Goal: Task Accomplishment & Management: Manage account settings

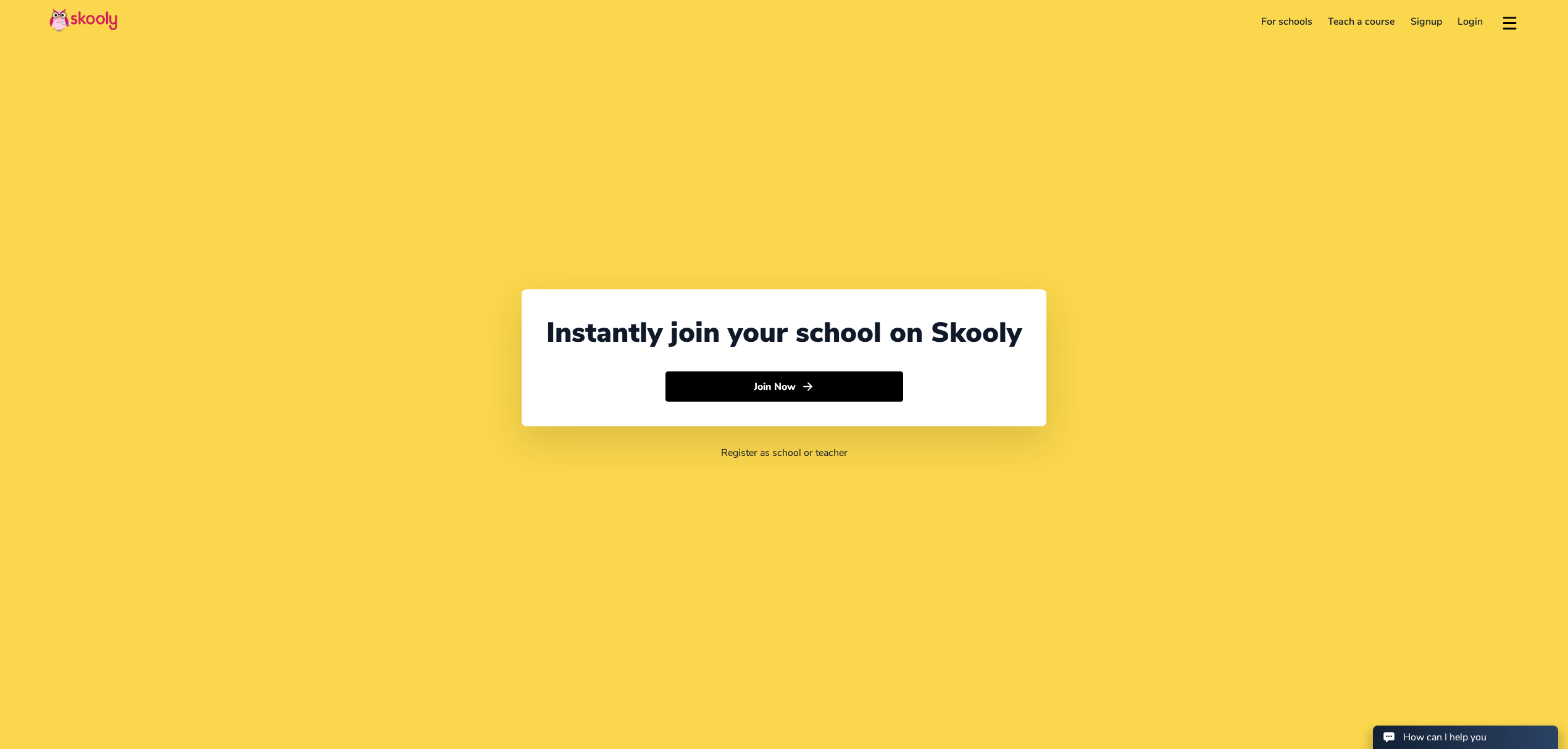
select select "971"
select select "[GEOGRAPHIC_DATA]"
select select "[GEOGRAPHIC_DATA]/[GEOGRAPHIC_DATA]"
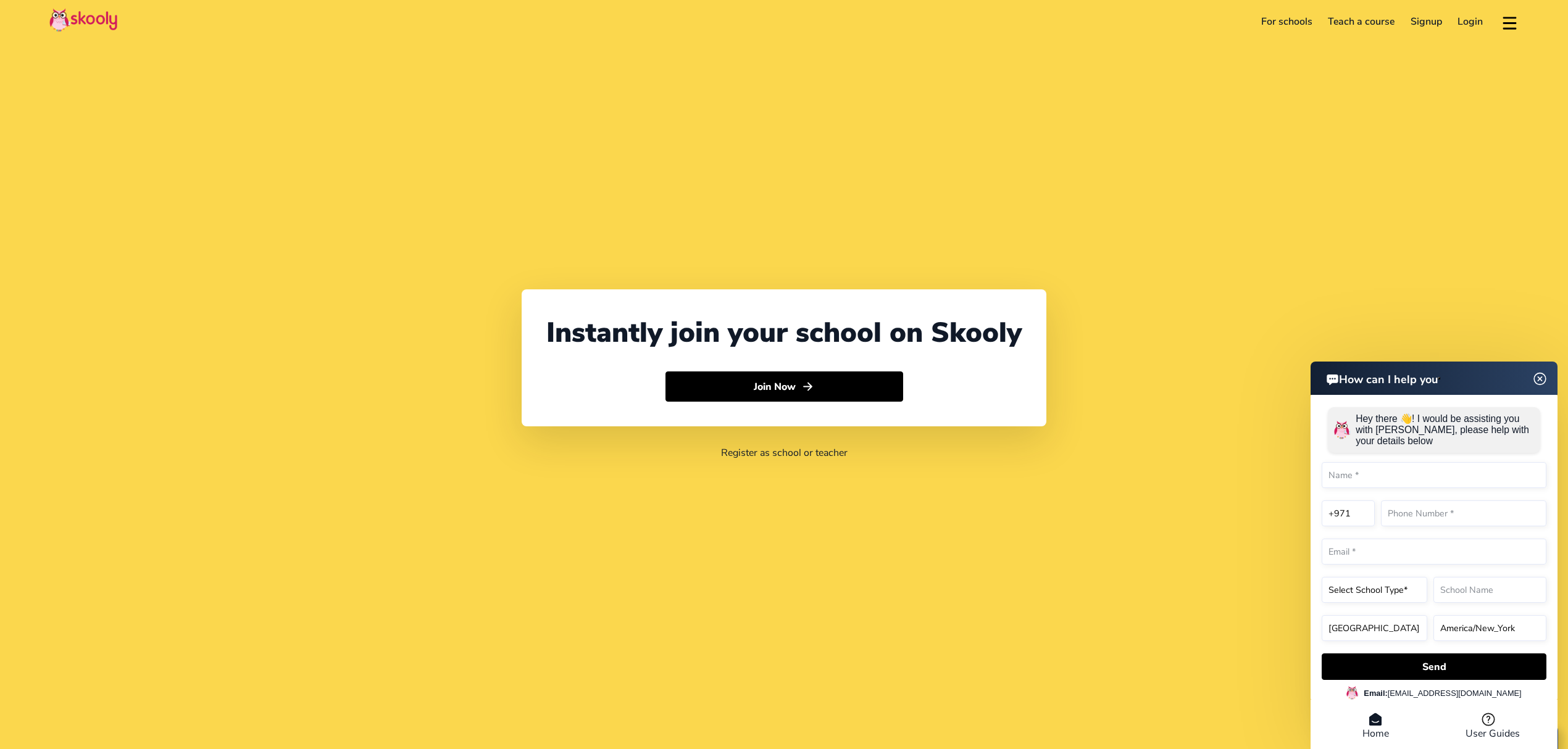
click at [1465, 24] on link "Login" at bounding box center [1471, 22] width 42 height 20
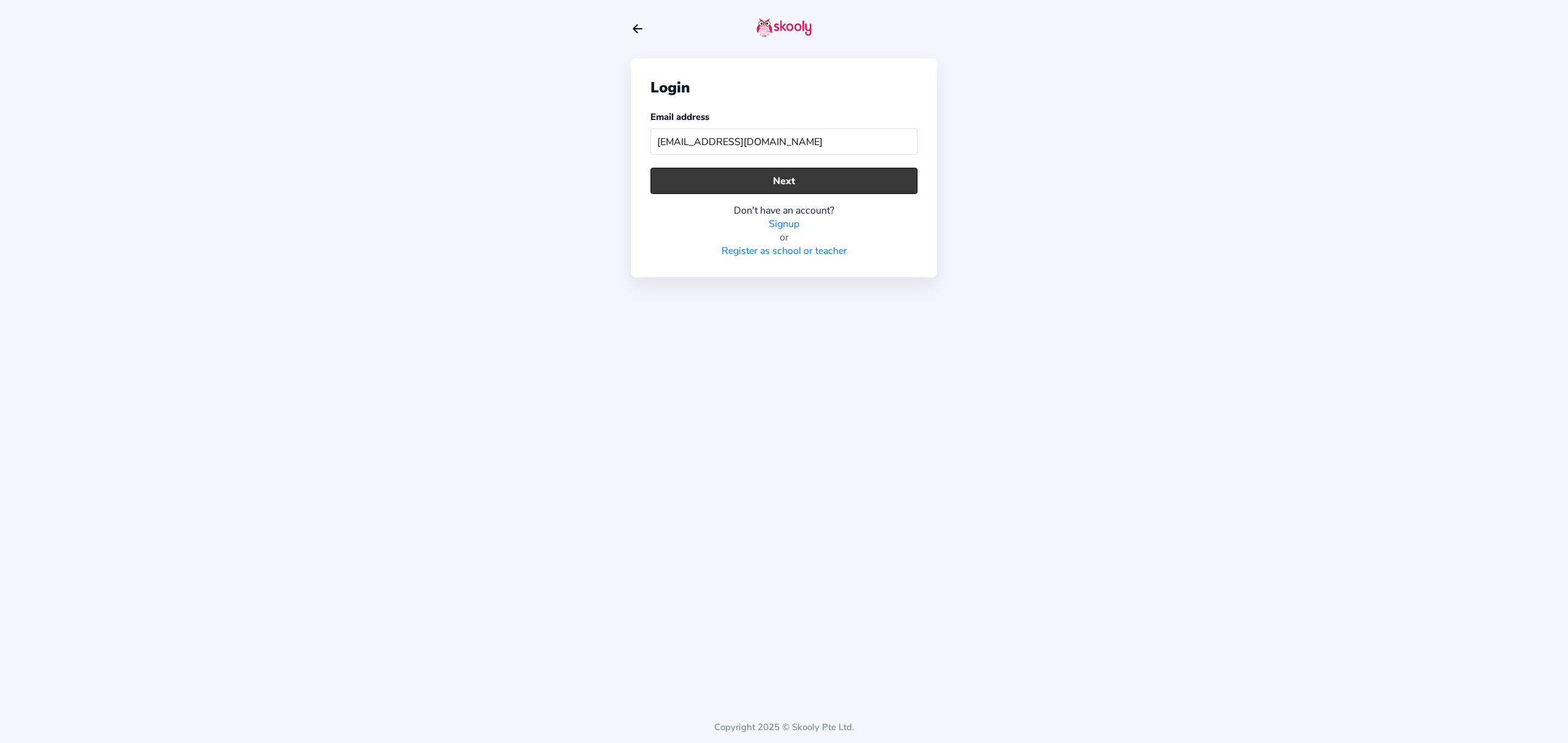
type input "[EMAIL_ADDRESS][DOMAIN_NAME]"
click at [828, 172] on button "Next" at bounding box center [784, 180] width 267 height 27
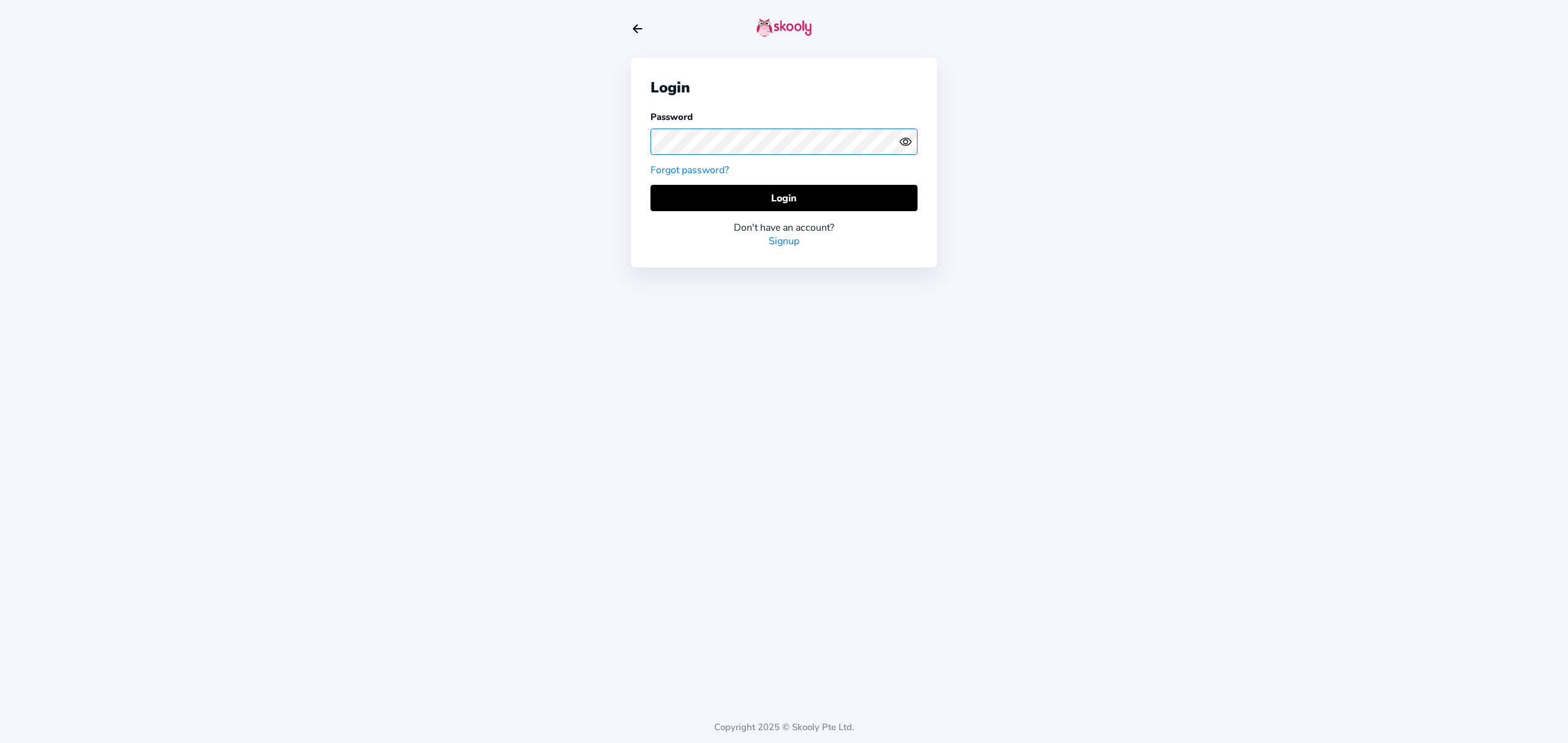
click at [638, 131] on div "Login Password Forgot password? Login Don't have an account? Signup" at bounding box center [784, 163] width 307 height 209
click at [771, 194] on button "Login" at bounding box center [784, 198] width 267 height 27
